Goal: Communication & Community: Connect with others

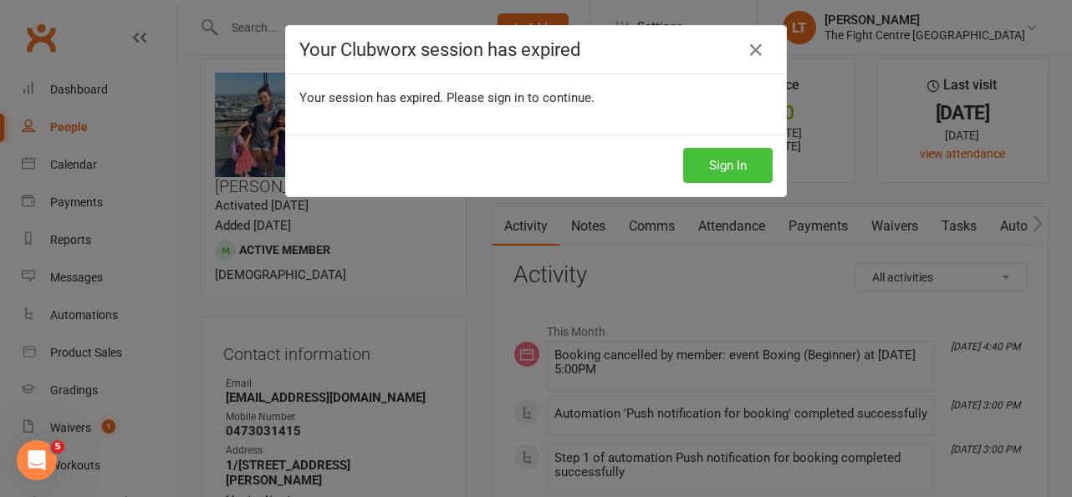
click at [725, 157] on button "Sign In" at bounding box center [727, 165] width 89 height 35
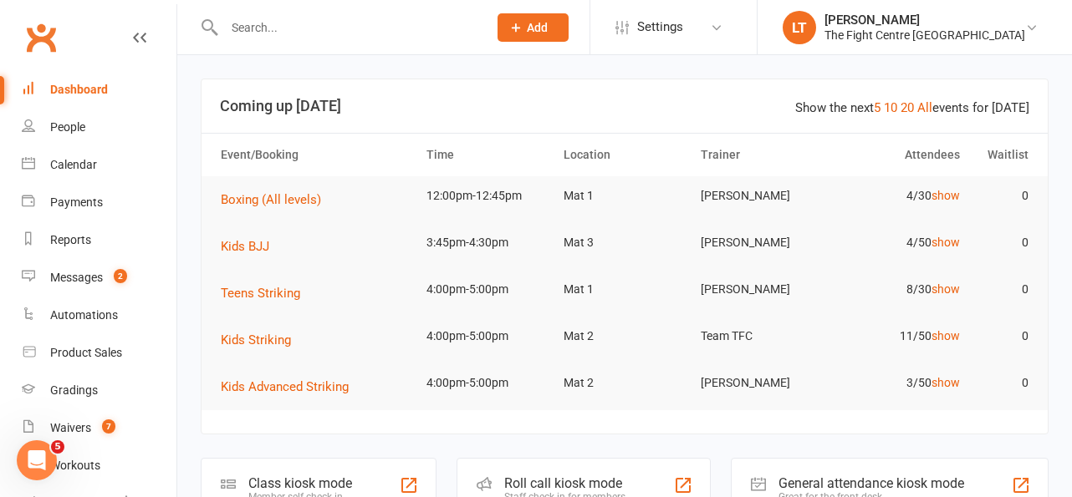
click at [262, 23] on input "text" at bounding box center [347, 27] width 257 height 23
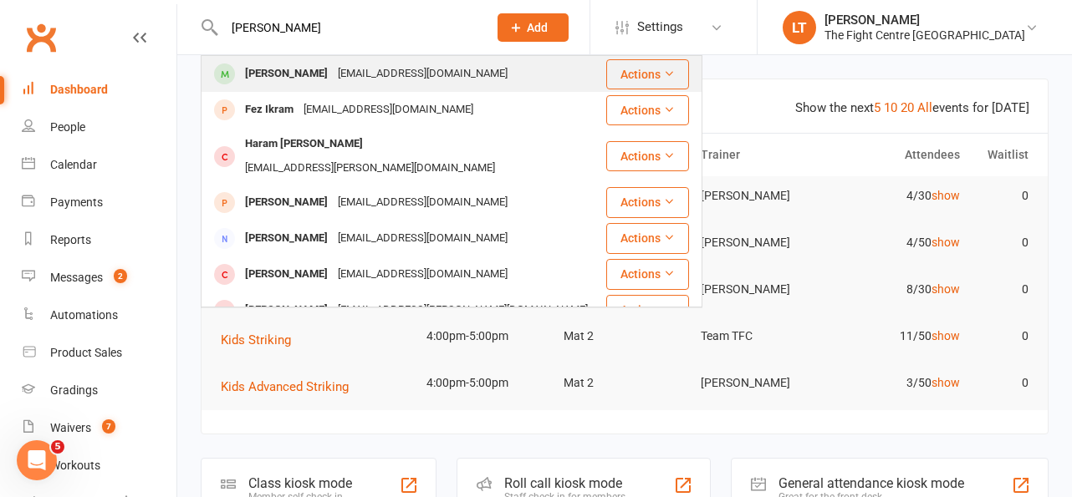
type input "[PERSON_NAME]"
click at [265, 71] on div "[PERSON_NAME]" at bounding box center [286, 74] width 93 height 24
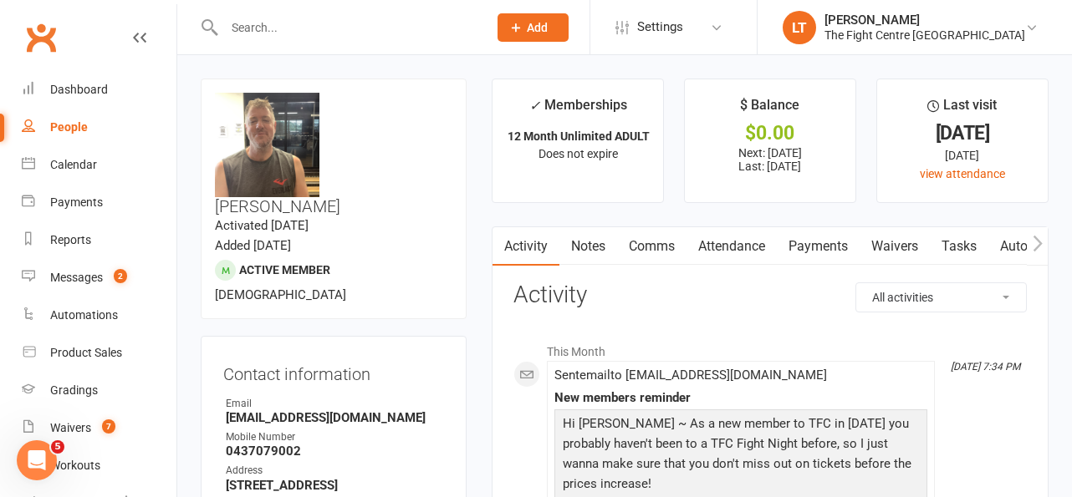
click at [652, 253] on link "Comms" at bounding box center [651, 246] width 69 height 38
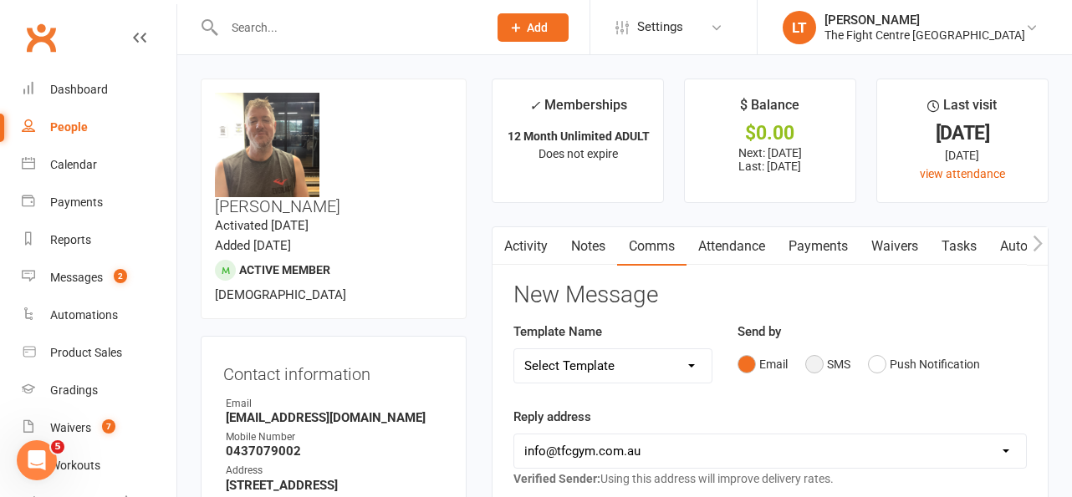
click at [818, 365] on button "SMS" at bounding box center [827, 365] width 45 height 32
